Goal: Task Accomplishment & Management: Use online tool/utility

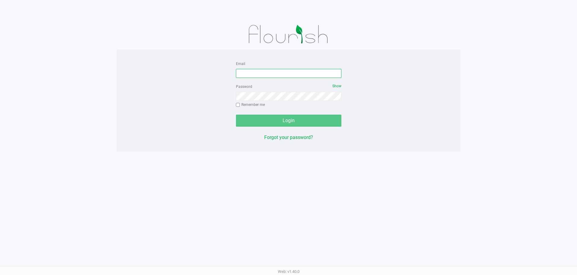
click at [323, 77] on input "Email" at bounding box center [288, 73] width 105 height 9
type input "[EMAIL_ADDRESS][PERSON_NAME][DOMAIN_NAME]"
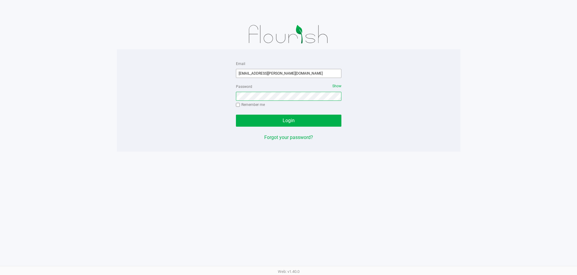
click at [236, 115] on button "Login" at bounding box center [288, 121] width 105 height 12
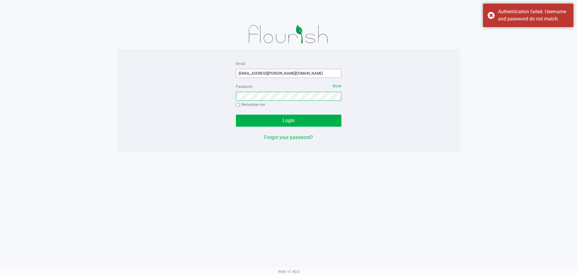
click at [236, 115] on button "Login" at bounding box center [288, 121] width 105 height 12
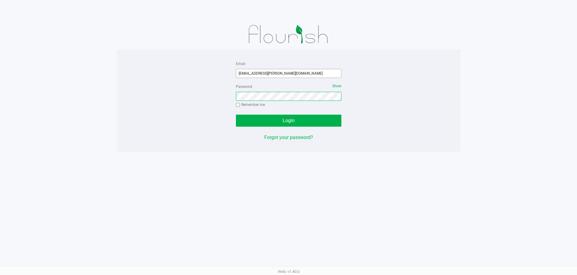
click at [236, 115] on button "Login" at bounding box center [288, 121] width 105 height 12
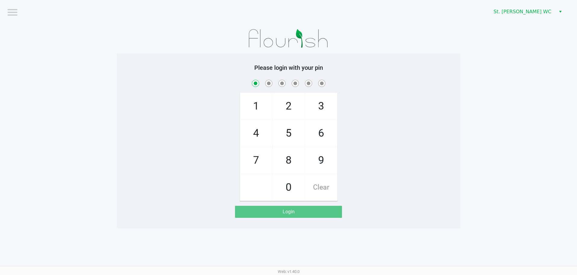
checkbox input "true"
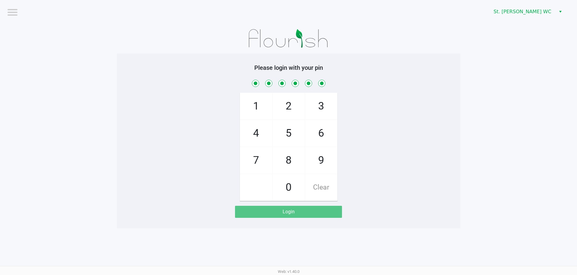
checkbox input "true"
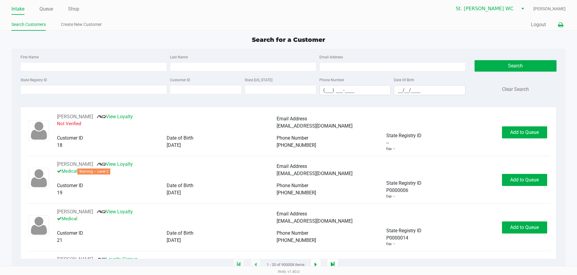
click at [557, 23] on button at bounding box center [560, 24] width 10 height 11
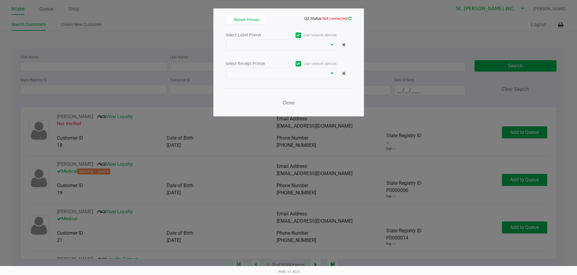
click at [348, 16] on link at bounding box center [349, 18] width 3 height 5
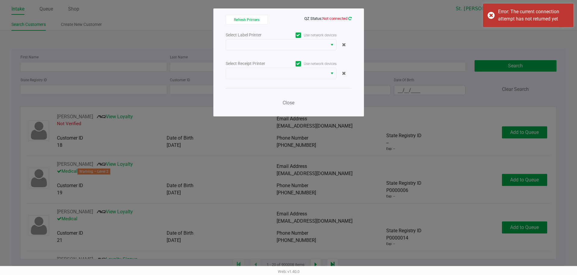
click at [349, 20] on icon at bounding box center [349, 19] width 3 height 4
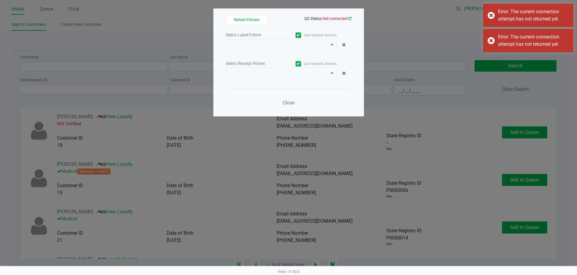
click at [349, 20] on icon at bounding box center [349, 19] width 3 height 4
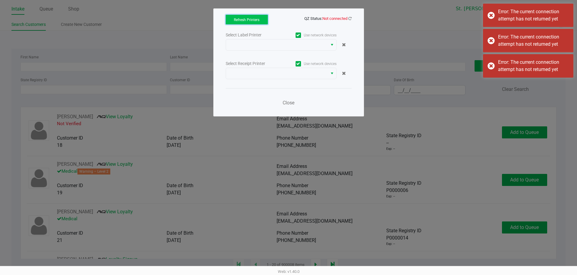
click at [255, 16] on button "Refresh Printers" at bounding box center [247, 20] width 42 height 10
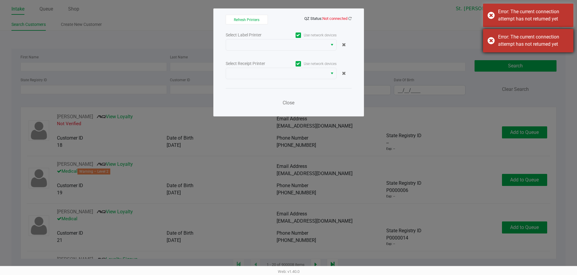
click at [490, 41] on div "Error: The current connection attempt has not returned yet" at bounding box center [528, 40] width 90 height 23
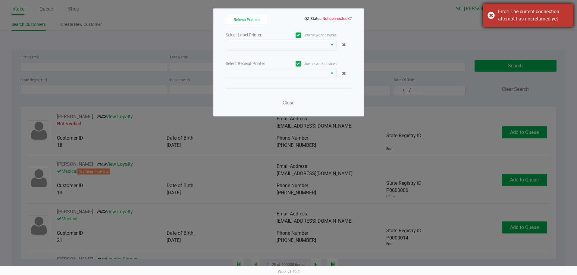
click at [492, 15] on div "Error: The current connection attempt has not returned yet" at bounding box center [528, 15] width 90 height 23
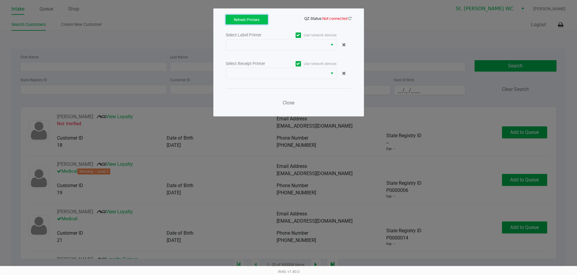
click at [261, 20] on button "Refresh Printers" at bounding box center [247, 20] width 42 height 10
click at [349, 19] on icon at bounding box center [349, 19] width 3 height 4
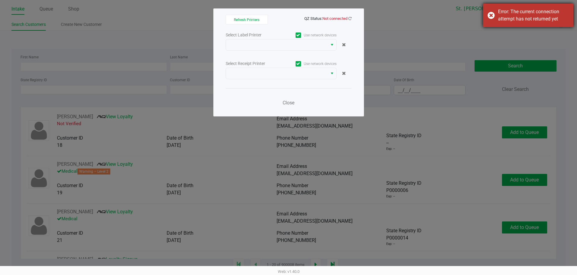
click at [489, 14] on div "Error: The current connection attempt has not returned yet" at bounding box center [528, 15] width 90 height 23
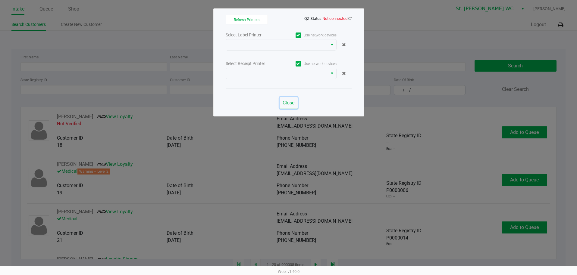
click at [288, 102] on span "Close" at bounding box center [289, 103] width 12 height 6
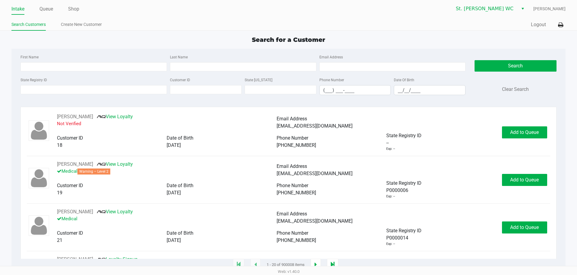
click at [568, 23] on div "Intake Queue Shop St. [PERSON_NAME] [PERSON_NAME] Search Customers Create New C…" at bounding box center [288, 15] width 577 height 31
click at [558, 27] on icon at bounding box center [560, 25] width 5 height 4
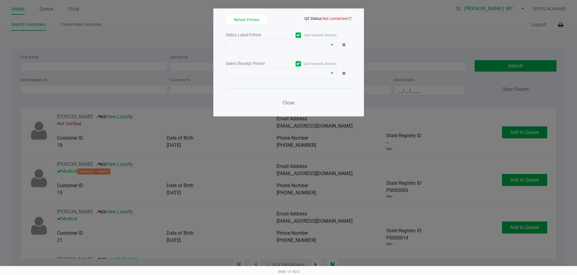
click at [158, 47] on ngb-modal-window "Refresh Printers QZ Status: Not connected Select Label Printer Use network devi…" at bounding box center [288, 137] width 577 height 275
click at [352, 19] on div "Refresh Printers QZ Status: Not connected Select Label Printer Use network devi…" at bounding box center [288, 62] width 151 height 108
click at [351, 18] on icon at bounding box center [349, 19] width 3 height 4
click at [291, 105] on span "Close" at bounding box center [289, 103] width 12 height 6
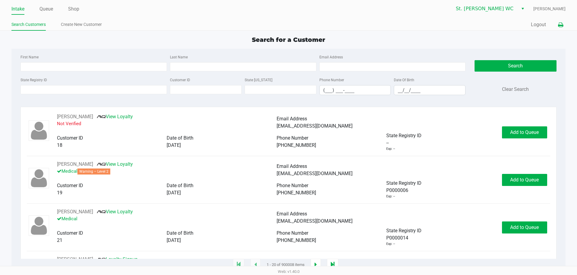
click at [558, 27] on icon at bounding box center [560, 25] width 5 height 4
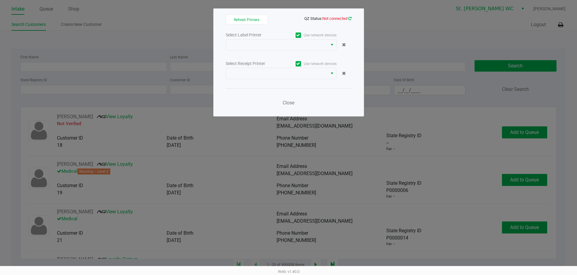
click at [350, 19] on icon at bounding box center [349, 19] width 3 height 4
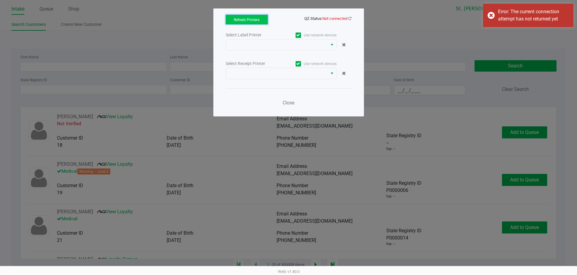
click at [265, 21] on button "Refresh Printers" at bounding box center [247, 20] width 42 height 10
click at [254, 20] on span "Refresh Printers" at bounding box center [247, 20] width 26 height 4
click at [284, 108] on button "Close" at bounding box center [289, 103] width 18 height 12
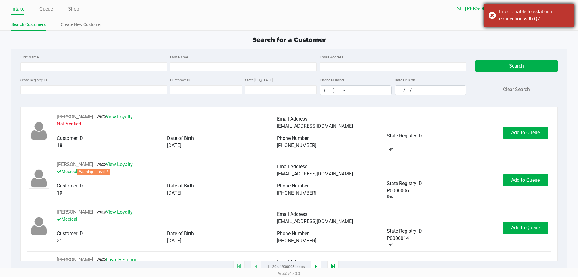
click at [490, 14] on div "Error: Unable to establish connection with QZ" at bounding box center [529, 15] width 90 height 23
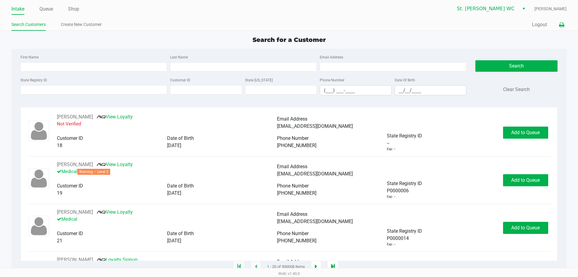
click at [561, 24] on icon at bounding box center [561, 25] width 5 height 4
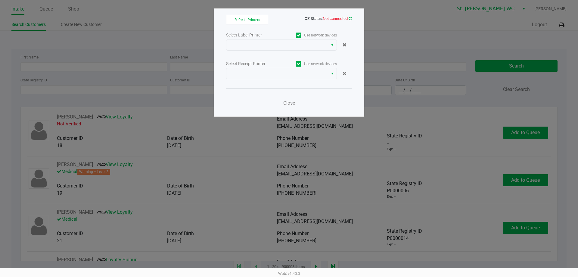
click at [352, 19] on icon at bounding box center [350, 19] width 3 height 4
click at [290, 108] on button "Close" at bounding box center [289, 103] width 18 height 12
